Goal: Information Seeking & Learning: Find specific fact

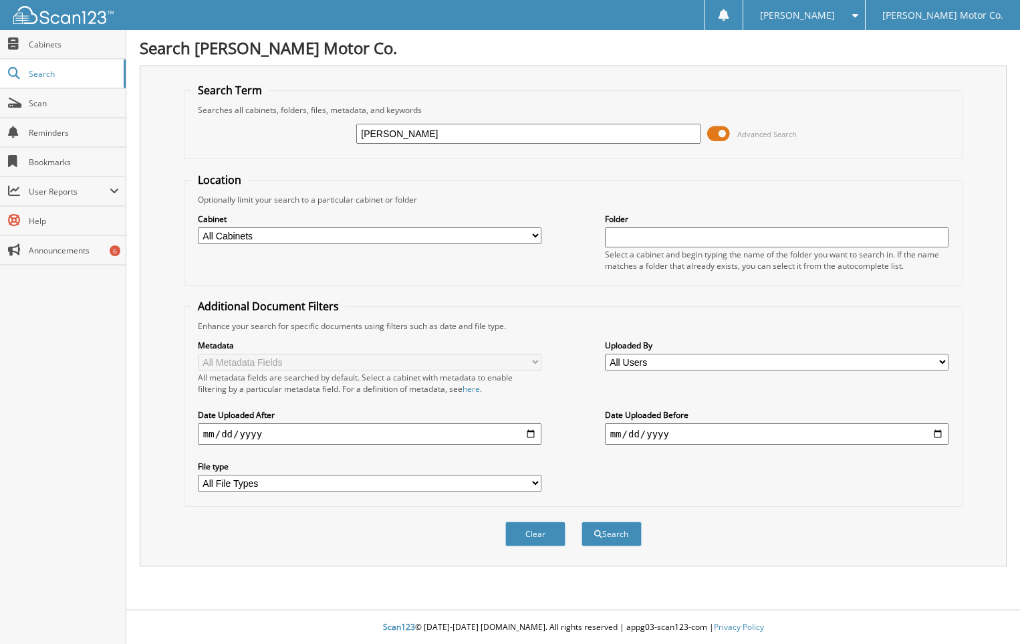
type input "[PERSON_NAME]"
click at [582, 521] on button "Search" at bounding box center [612, 533] width 60 height 25
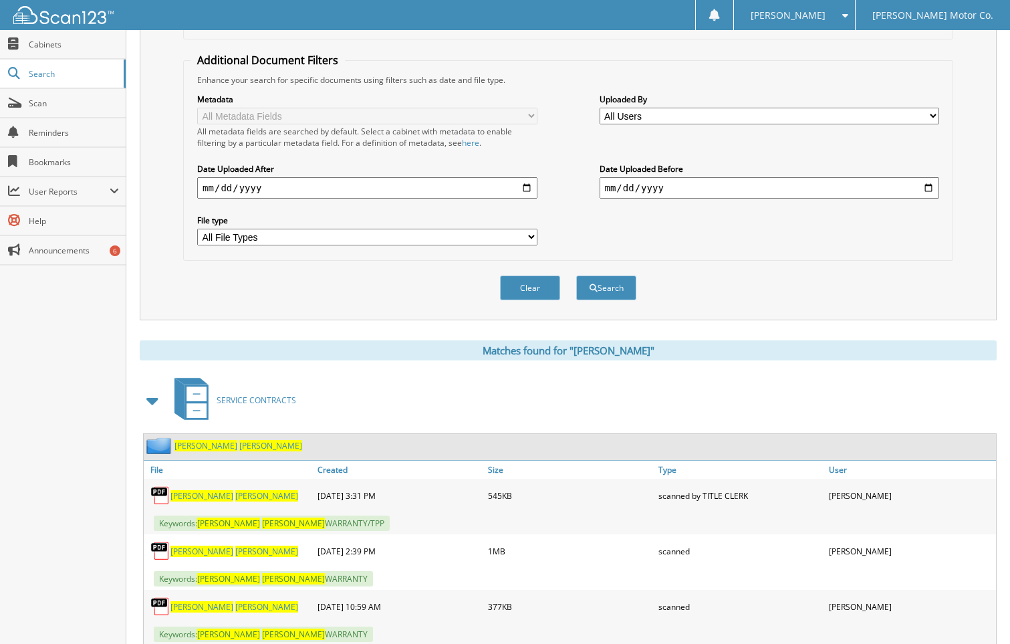
scroll to position [289, 0]
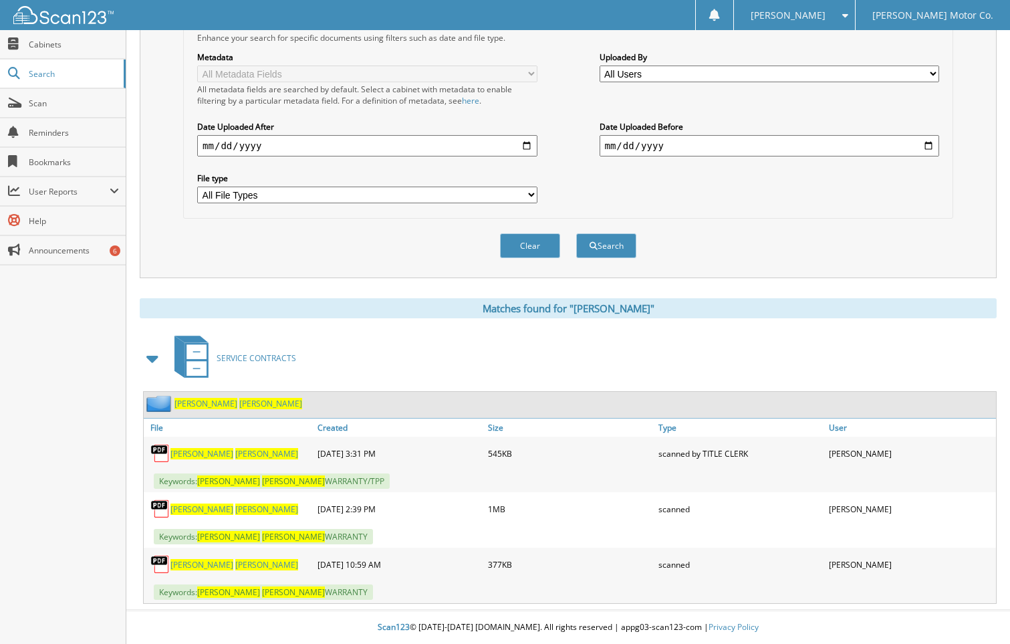
click at [189, 566] on span "[PERSON_NAME]" at bounding box center [201, 564] width 63 height 11
click at [235, 509] on span "[PERSON_NAME]" at bounding box center [266, 508] width 63 height 11
